Goal: Check status: Check status

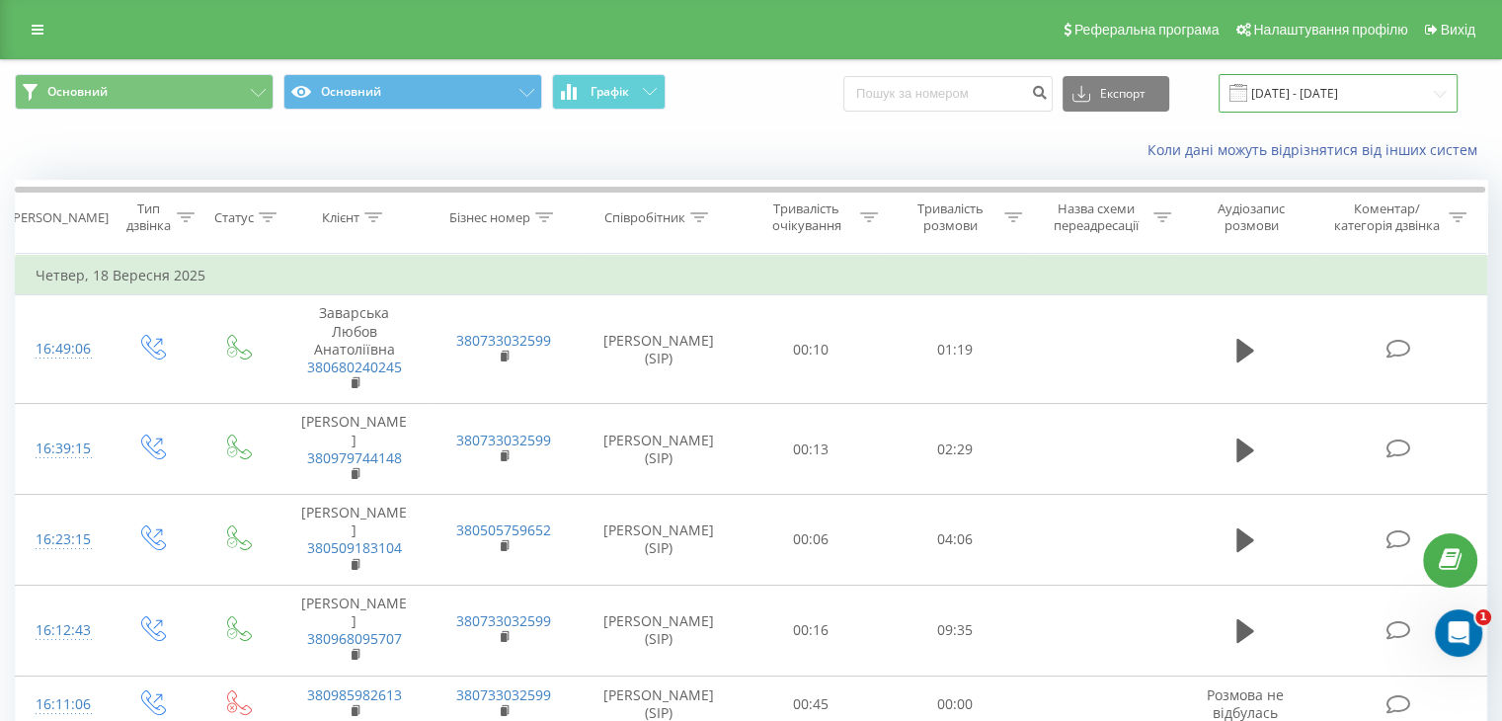
click at [1294, 92] on input "[DATE] - [DATE]" at bounding box center [1338, 93] width 239 height 39
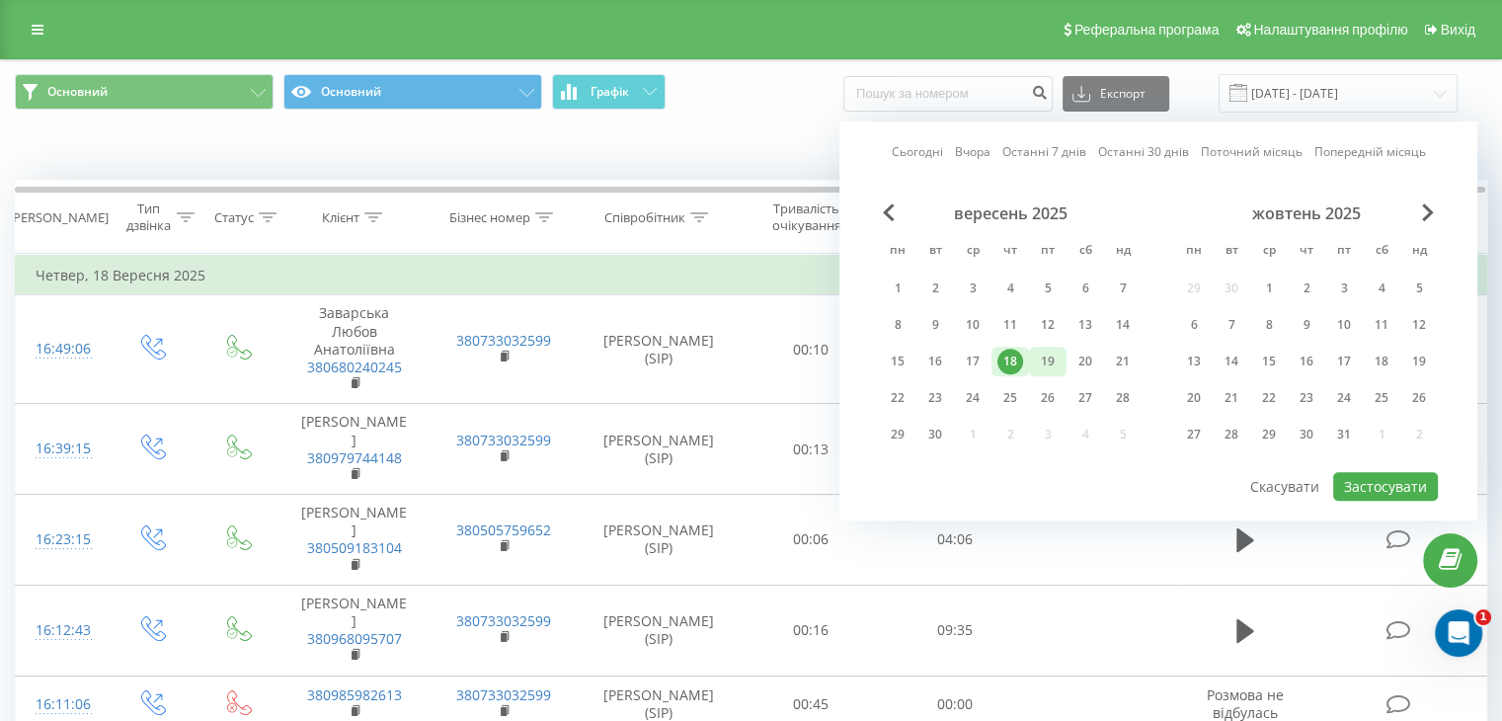
click at [1060, 361] on div "19" at bounding box center [1048, 362] width 26 height 26
click at [1383, 499] on div "Сьогодні Вчора Останні 7 днів Останні 30 днів Поточний місяць Попередній місяць…" at bounding box center [1159, 320] width 638 height 399
click at [1389, 494] on button "Застосувати" at bounding box center [1385, 486] width 105 height 29
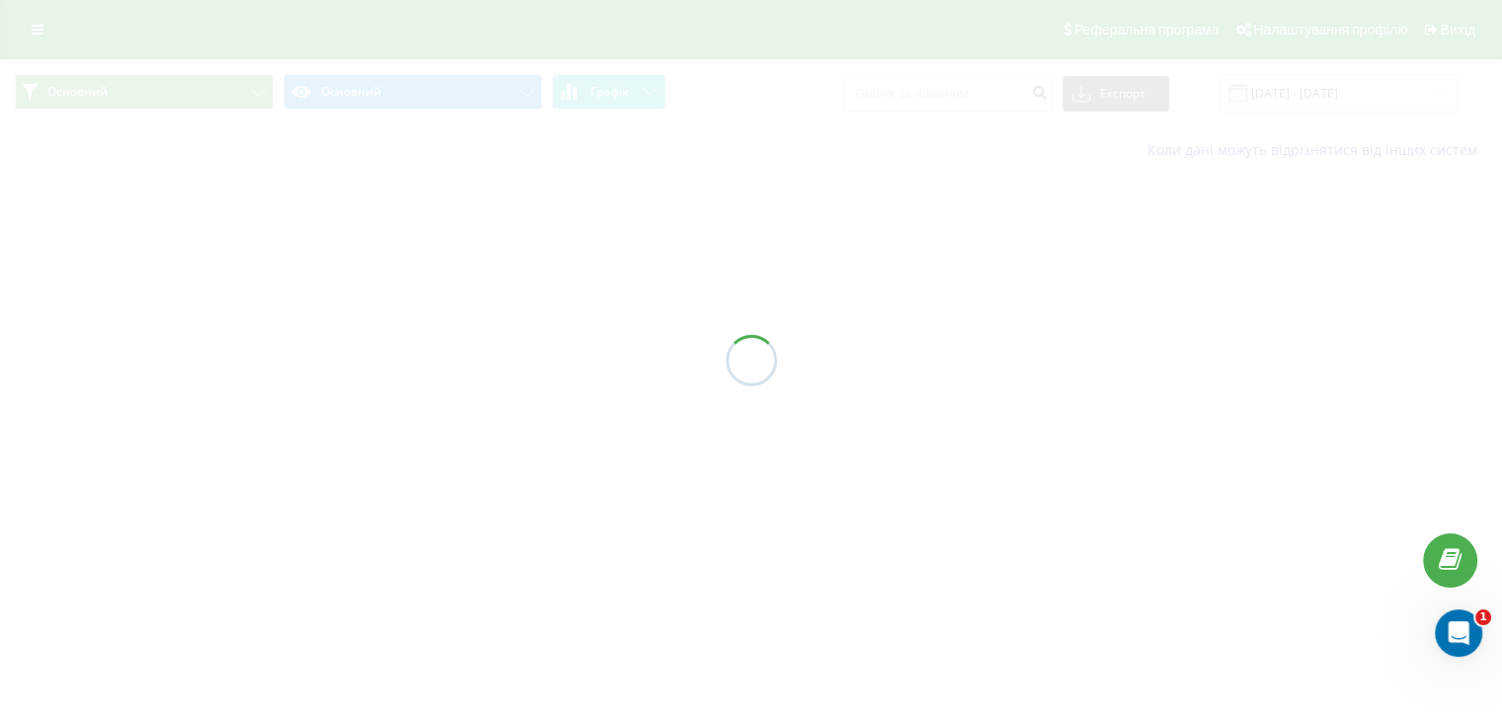
type input "[DATE] - [DATE]"
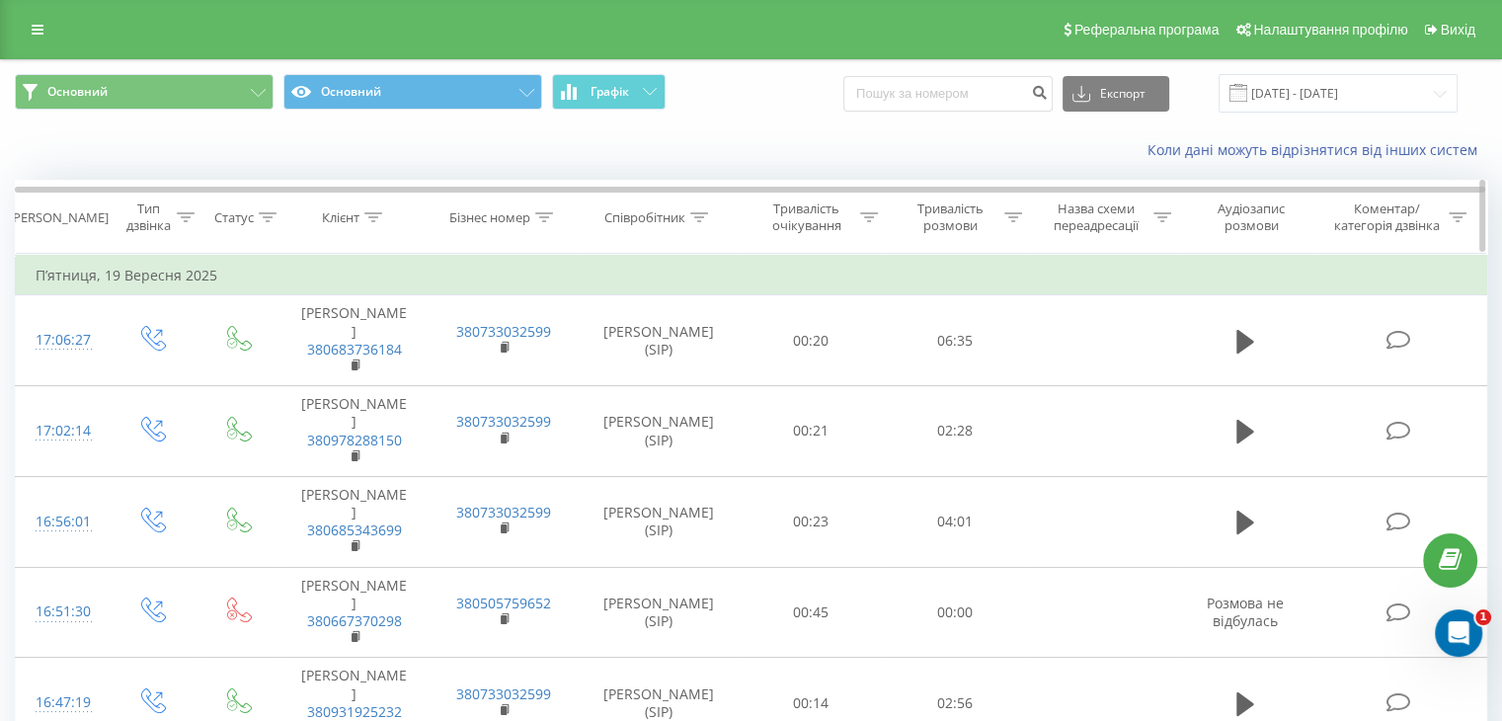
click at [1005, 218] on icon at bounding box center [1014, 217] width 18 height 10
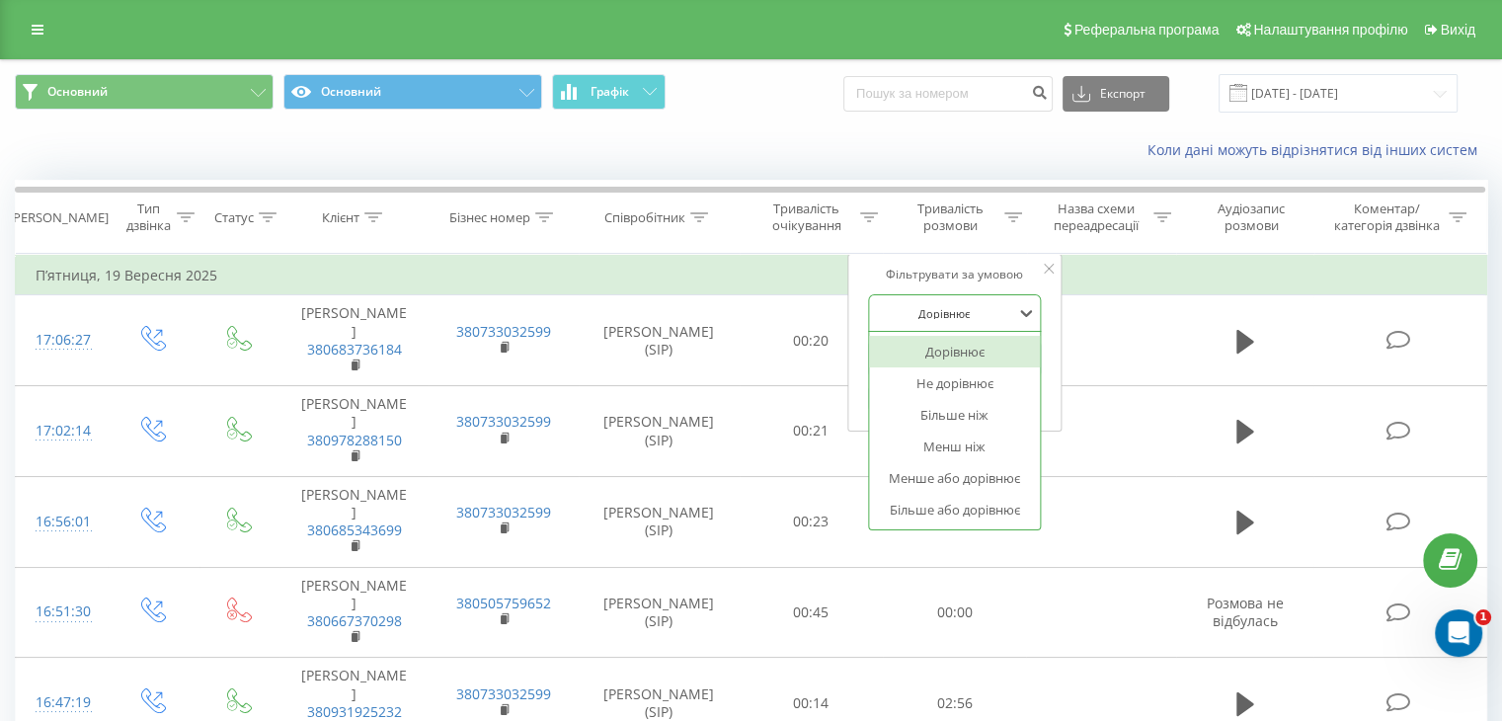
click at [941, 309] on div at bounding box center [944, 313] width 140 height 19
click at [972, 422] on div "Більше ніж" at bounding box center [955, 415] width 172 height 32
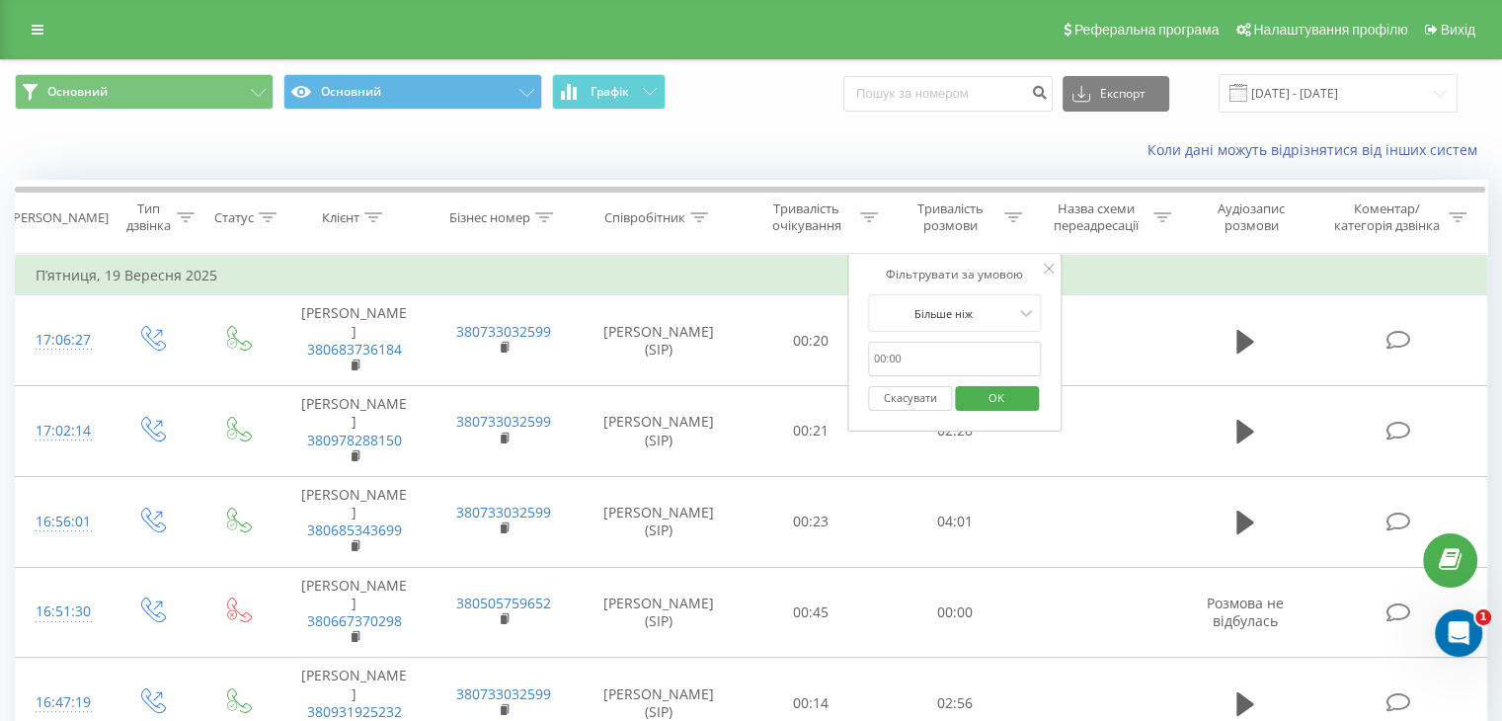
click at [926, 350] on input "text" at bounding box center [955, 359] width 174 height 35
type input "01:00"
click at [998, 403] on span "OK" at bounding box center [996, 397] width 55 height 31
